Goal: Information Seeking & Learning: Learn about a topic

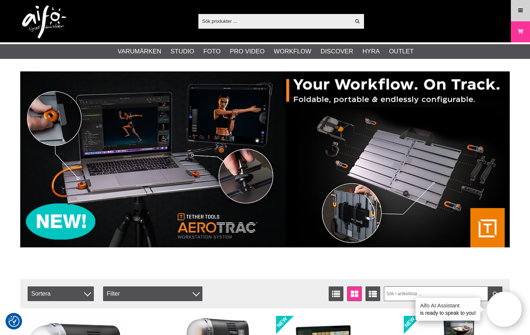
click at [523, 15] on link "Meny" at bounding box center [520, 10] width 18 height 17
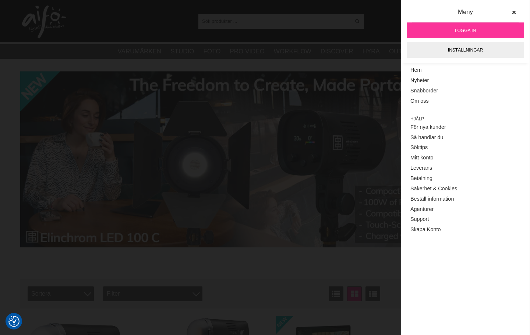
click at [473, 24] on link "Logga in" at bounding box center [464, 30] width 117 height 16
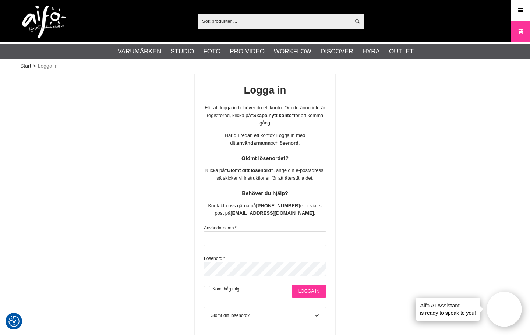
type input "info@gotaplatsensfoto.se"
click at [305, 290] on input "Logga in" at bounding box center [309, 290] width 34 height 13
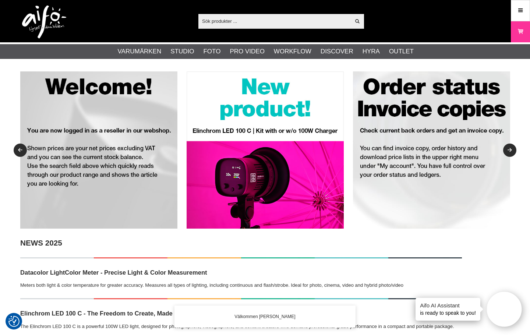
click at [223, 24] on input "text" at bounding box center [274, 20] width 152 height 11
paste input "0207020698"
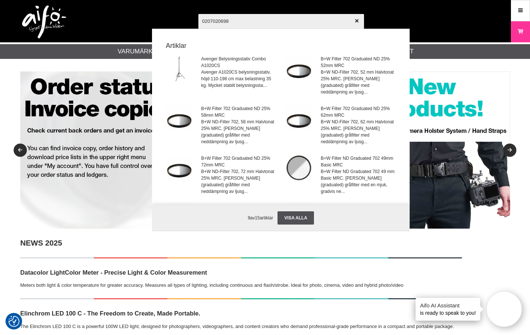
click at [269, 23] on input "0207020698" at bounding box center [281, 21] width 166 height 26
click at [245, 24] on input "0207020698" at bounding box center [281, 21] width 166 height 26
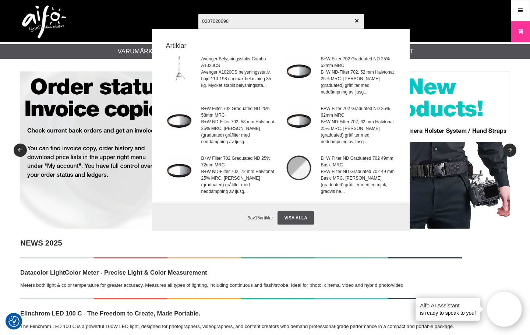
click at [245, 24] on input "0207020698" at bounding box center [281, 21] width 166 height 26
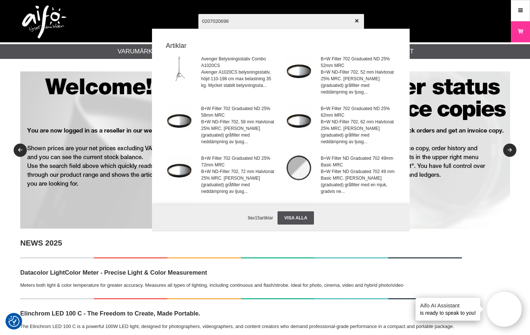
paste input "L-478DR"
type input "L-478DR"
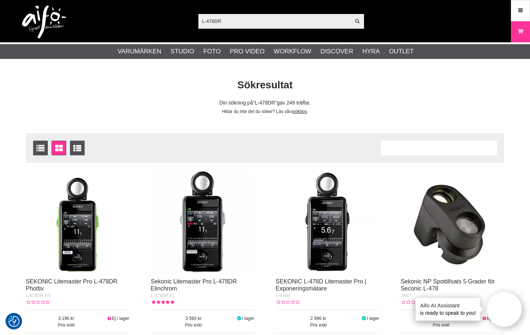
click at [79, 235] on img at bounding box center [77, 221] width 103 height 103
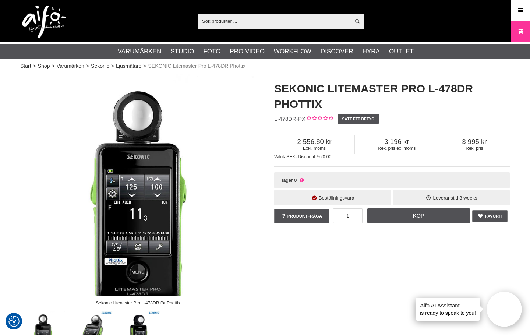
drag, startPoint x: 210, startPoint y: 243, endPoint x: 194, endPoint y: 238, distance: 17.3
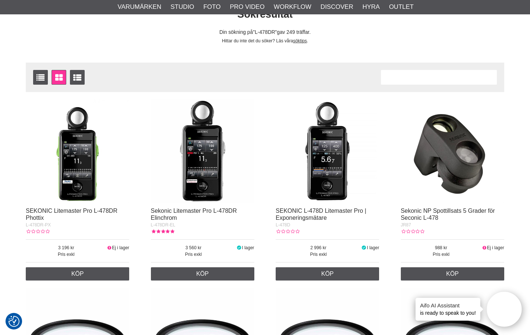
scroll to position [74, 0]
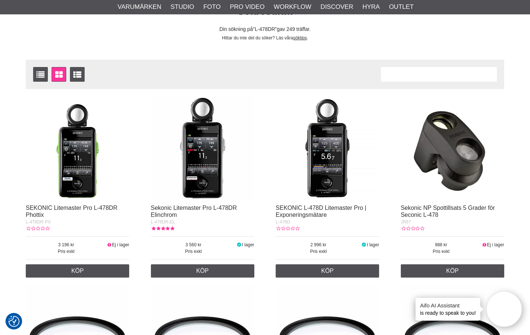
click at [213, 156] on img at bounding box center [202, 147] width 103 height 103
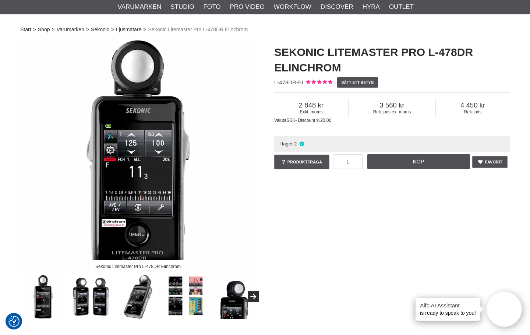
scroll to position [37, 0]
click at [403, 64] on h1 "Sekonic Litemaster Pro L-478DR Elinchrom" at bounding box center [391, 59] width 235 height 31
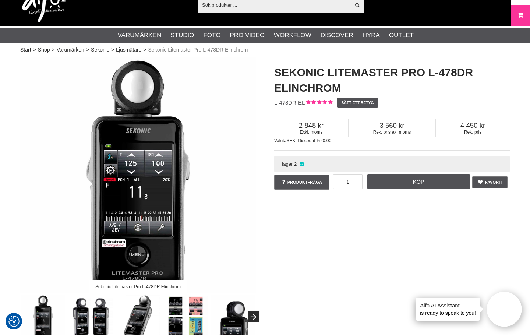
scroll to position [0, 0]
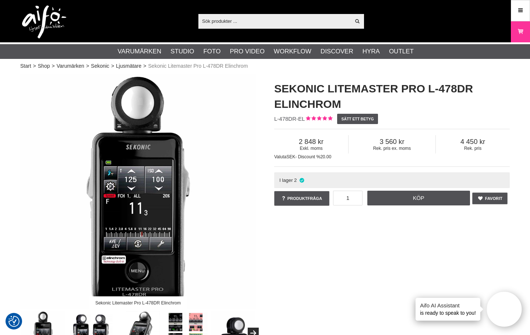
click at [399, 108] on h1 "Sekonic Litemaster Pro L-478DR Elinchrom" at bounding box center [391, 96] width 235 height 31
click at [391, 101] on h1 "Sekonic Litemaster Pro L-478DR Elinchrom" at bounding box center [391, 96] width 235 height 31
click at [383, 104] on h1 "Sekonic Litemaster Pro L-478DR Elinchrom" at bounding box center [391, 96] width 235 height 31
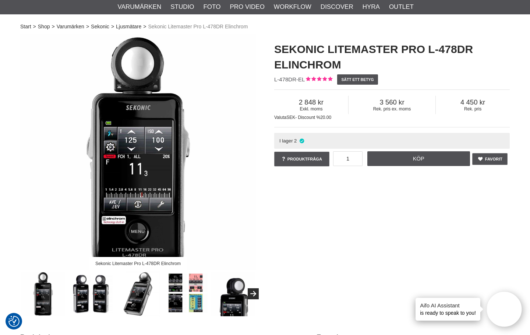
scroll to position [37, 0]
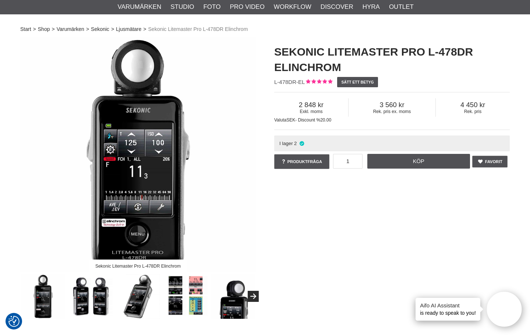
click at [129, 266] on div "Sekonic Litemaster Pro L-478DR Elinchrom" at bounding box center [137, 265] width 97 height 13
click at [332, 240] on div "Sekonic Litemaster Pro L-478DR Elinchrom Sekonic Litemaster Pro L-478DR Elinchr…" at bounding box center [265, 178] width 508 height 282
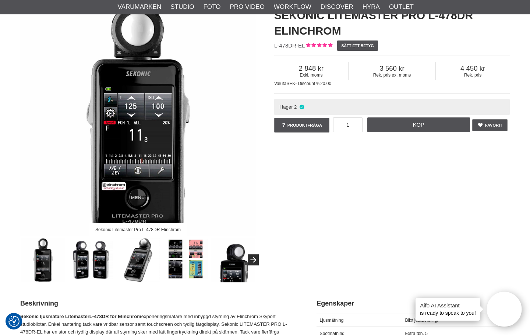
scroll to position [74, 0]
click at [77, 276] on img at bounding box center [90, 259] width 45 height 45
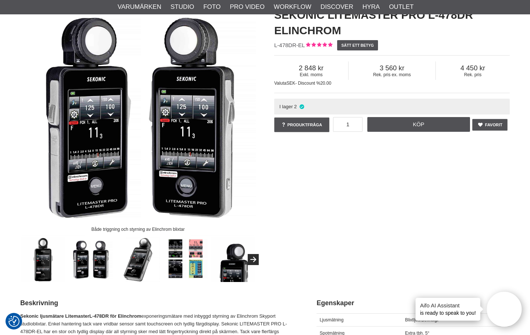
click at [89, 265] on img at bounding box center [90, 259] width 45 height 45
click at [142, 265] on img at bounding box center [138, 259] width 45 height 45
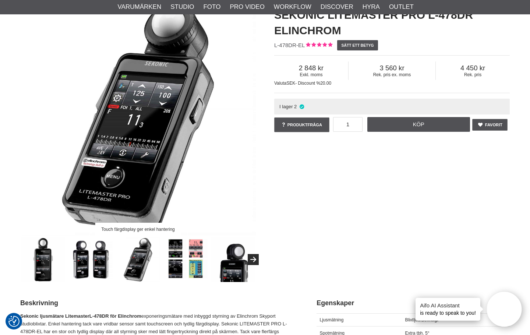
click at [52, 268] on img at bounding box center [43, 259] width 45 height 45
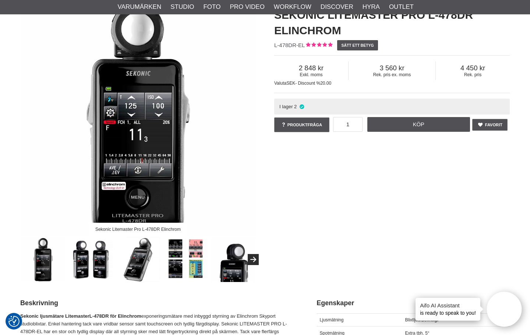
click at [198, 253] on img at bounding box center [185, 259] width 45 height 45
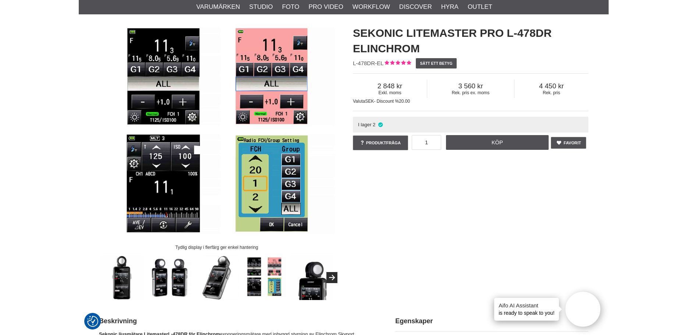
scroll to position [37, 0]
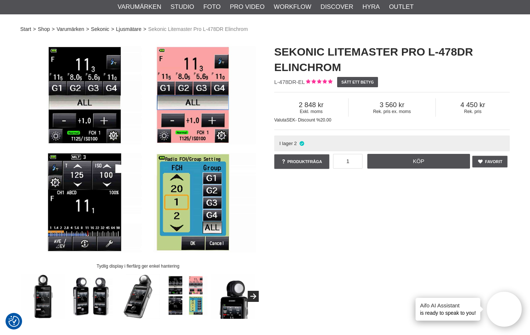
click at [226, 300] on img at bounding box center [233, 296] width 45 height 45
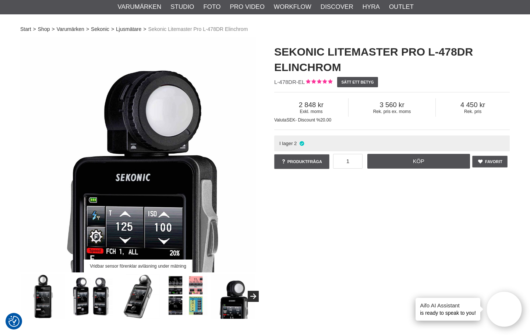
click at [50, 299] on img at bounding box center [43, 296] width 45 height 45
